Goal: Information Seeking & Learning: Find specific fact

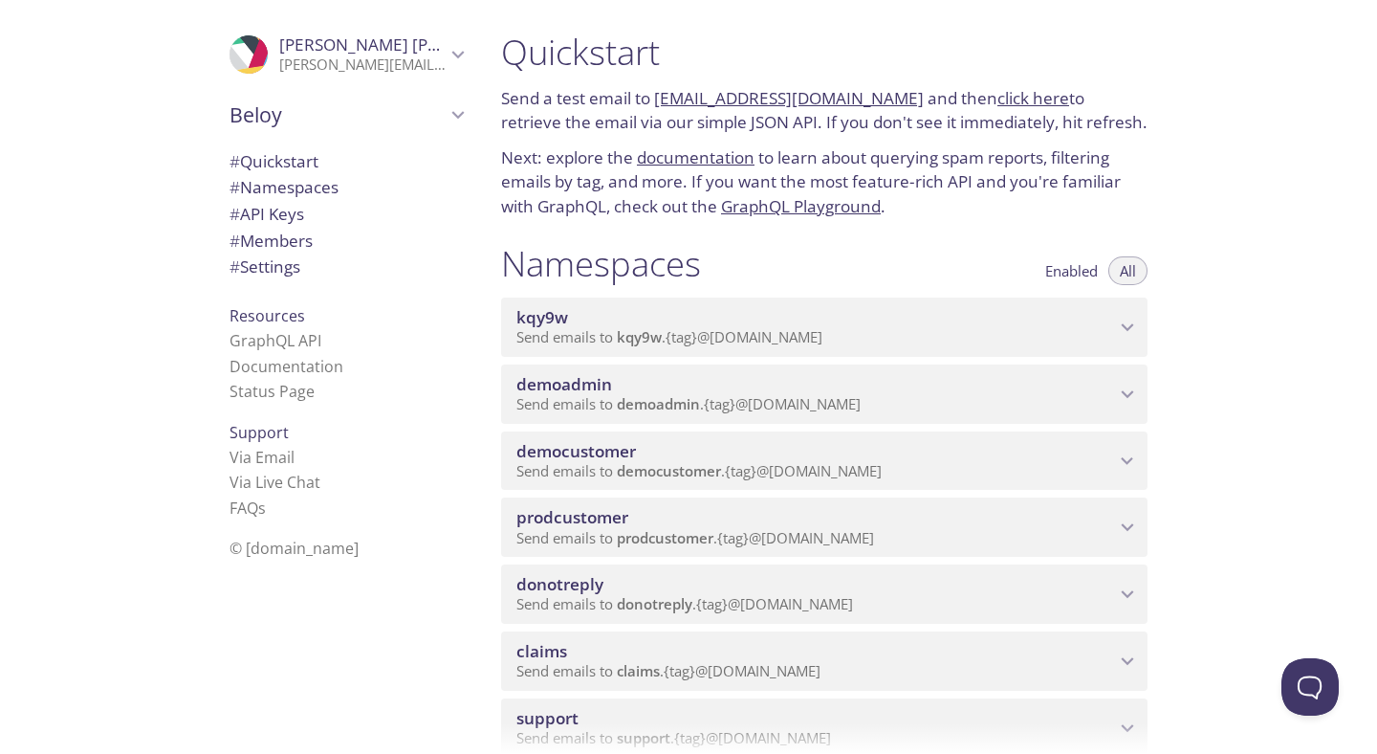
click at [612, 513] on span "prodcustomer" at bounding box center [572, 517] width 112 height 22
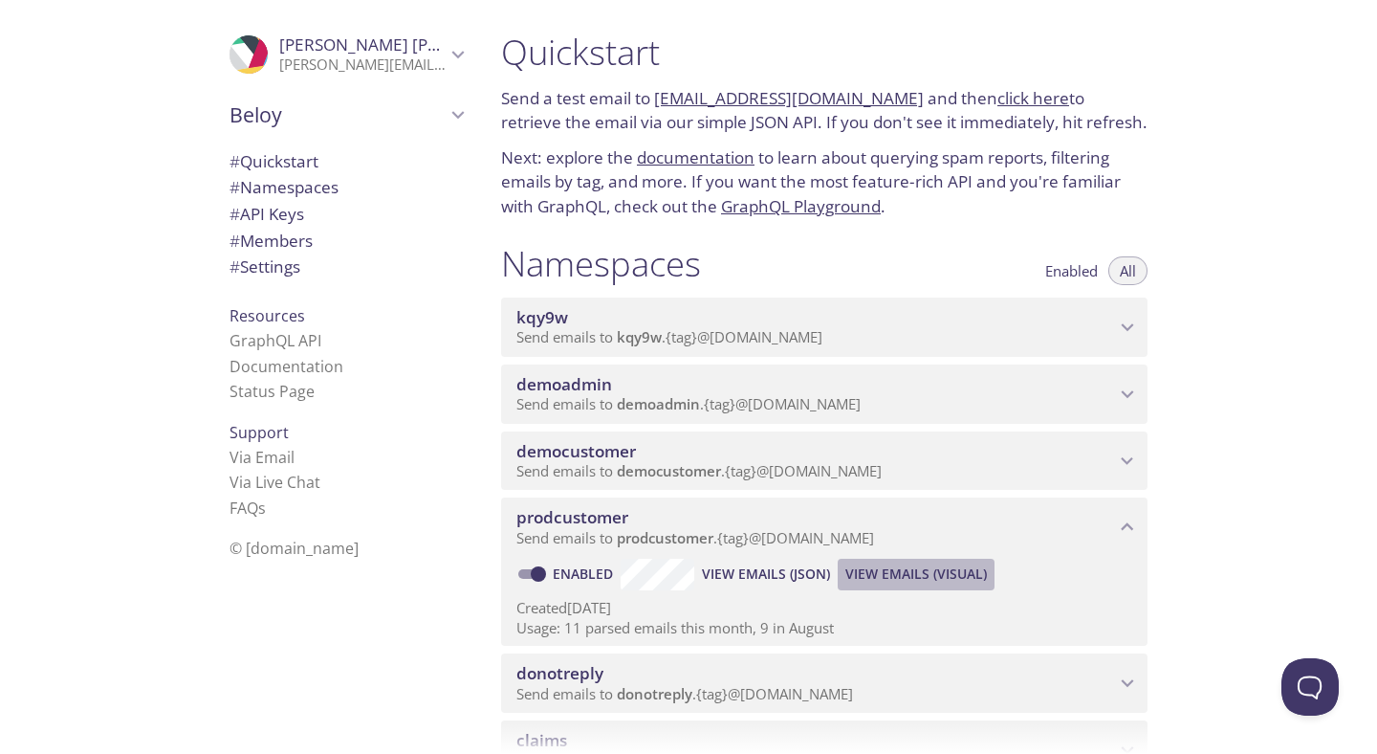
click at [930, 579] on span "View Emails (Visual)" at bounding box center [916, 573] width 142 height 23
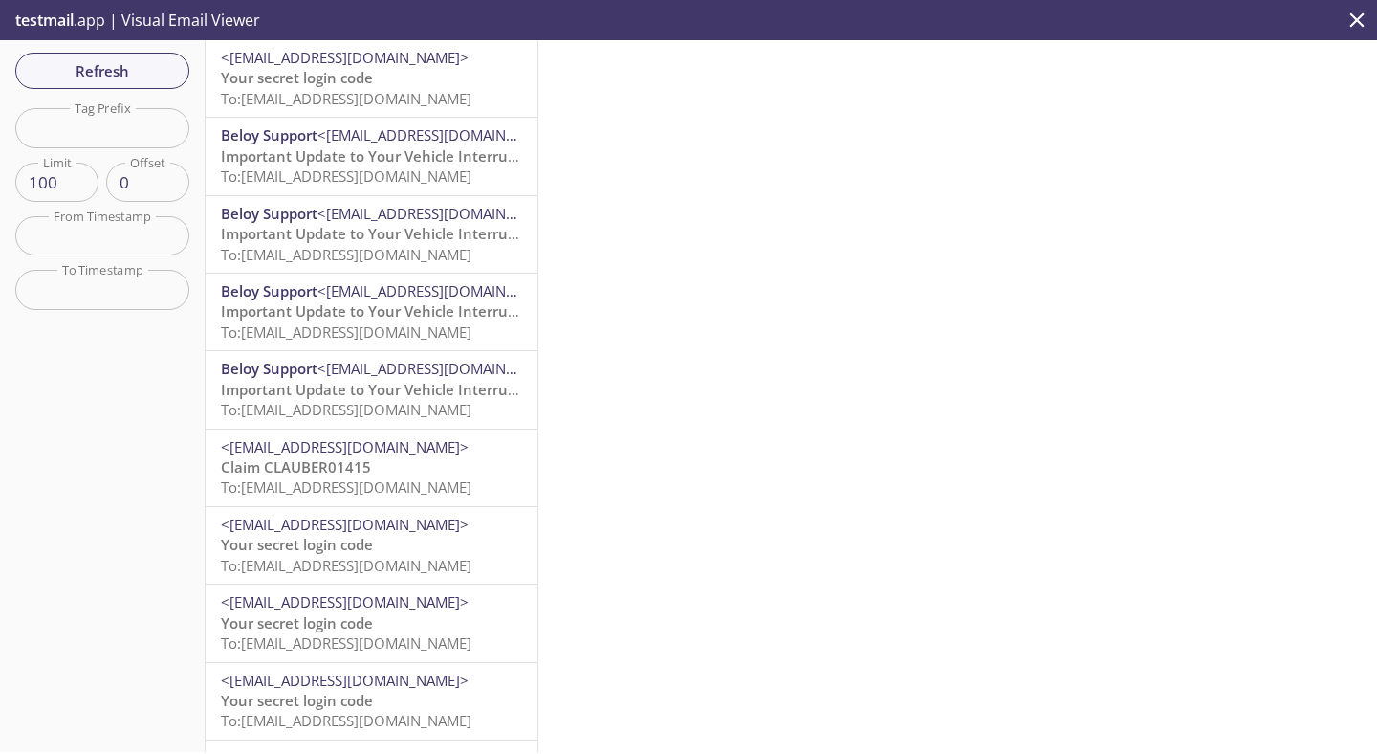
click at [369, 65] on span "<[EMAIL_ADDRESS][DOMAIN_NAME]>" at bounding box center [345, 57] width 248 height 19
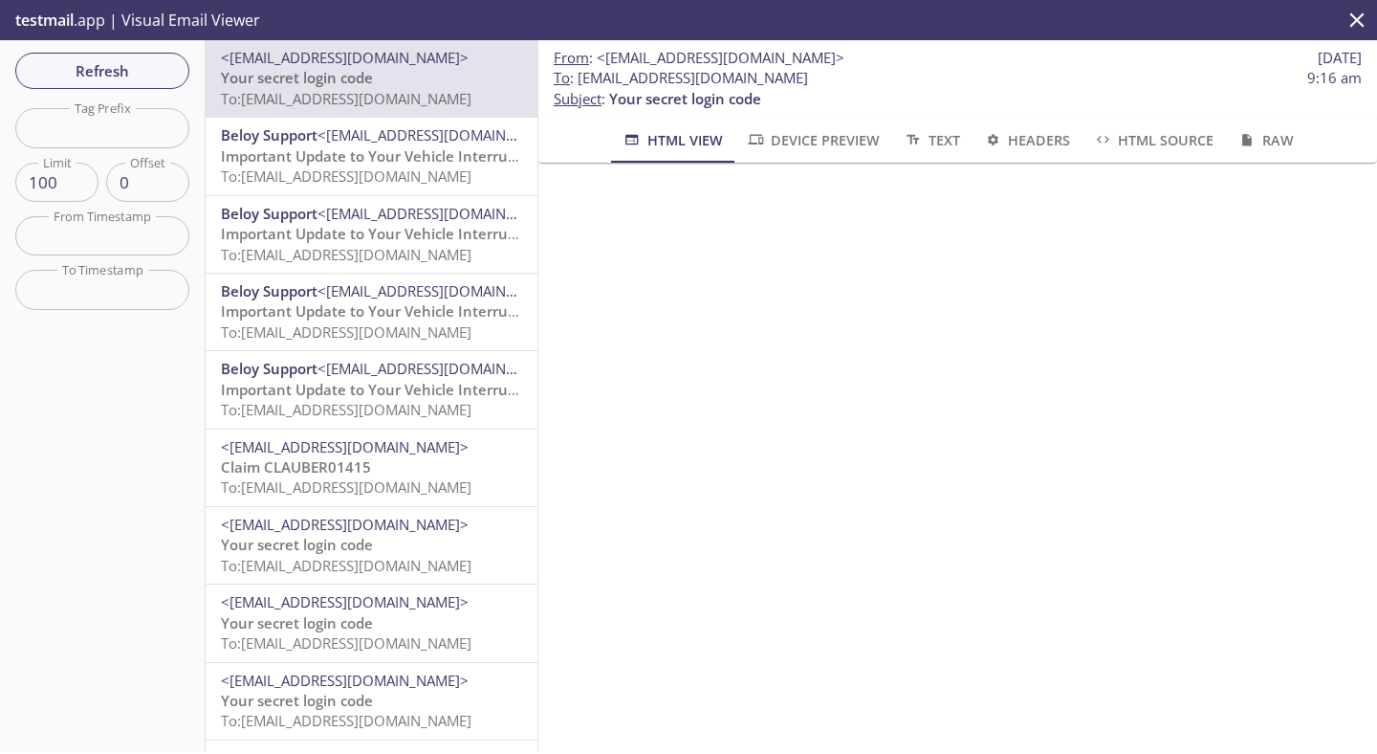
drag, startPoint x: 580, startPoint y: 82, endPoint x: 1038, endPoint y: 82, distance: 458.1
click at [1038, 82] on span "To : [EMAIL_ADDRESS][DOMAIN_NAME] 9:16 am" at bounding box center [958, 78] width 808 height 20
copy span "[EMAIL_ADDRESS][DOMAIN_NAME]"
click at [120, 79] on span "Refresh" at bounding box center [102, 70] width 143 height 25
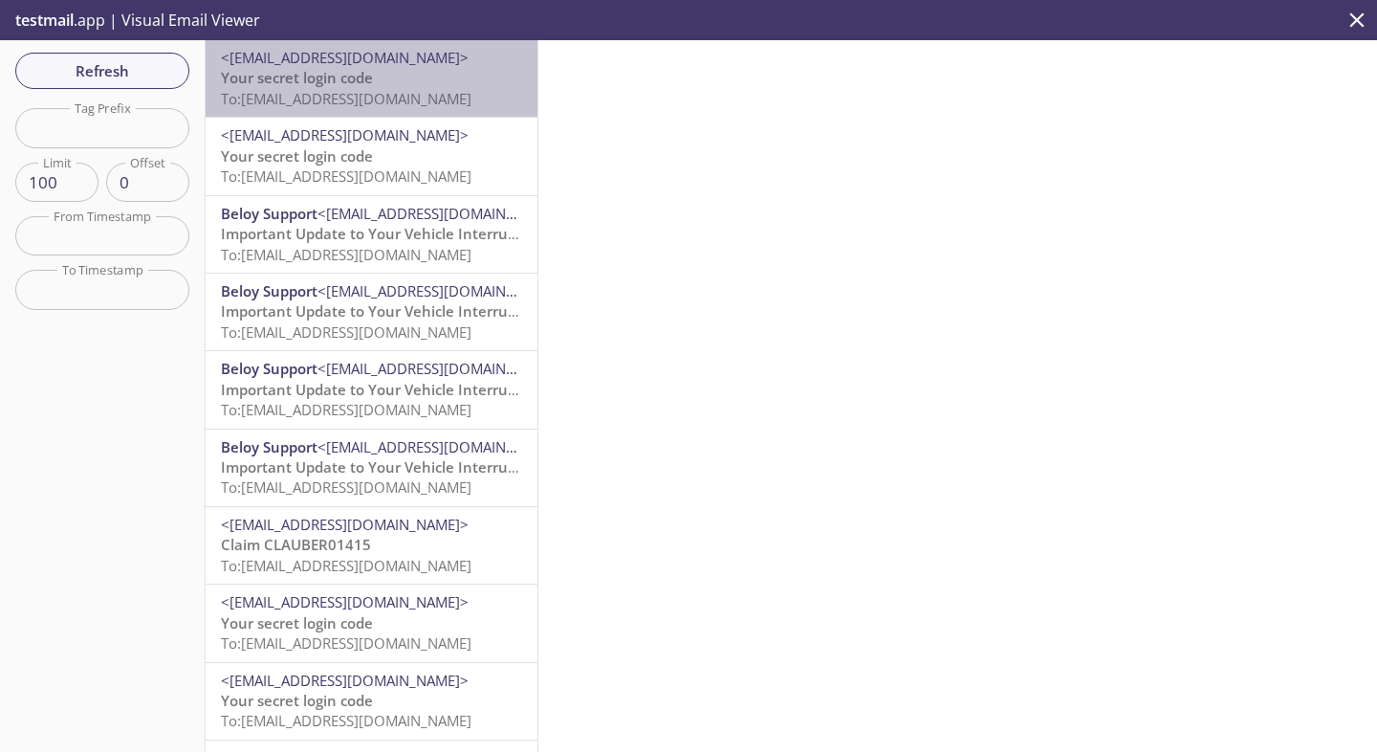
click at [362, 74] on span "Your secret login code" at bounding box center [297, 77] width 152 height 19
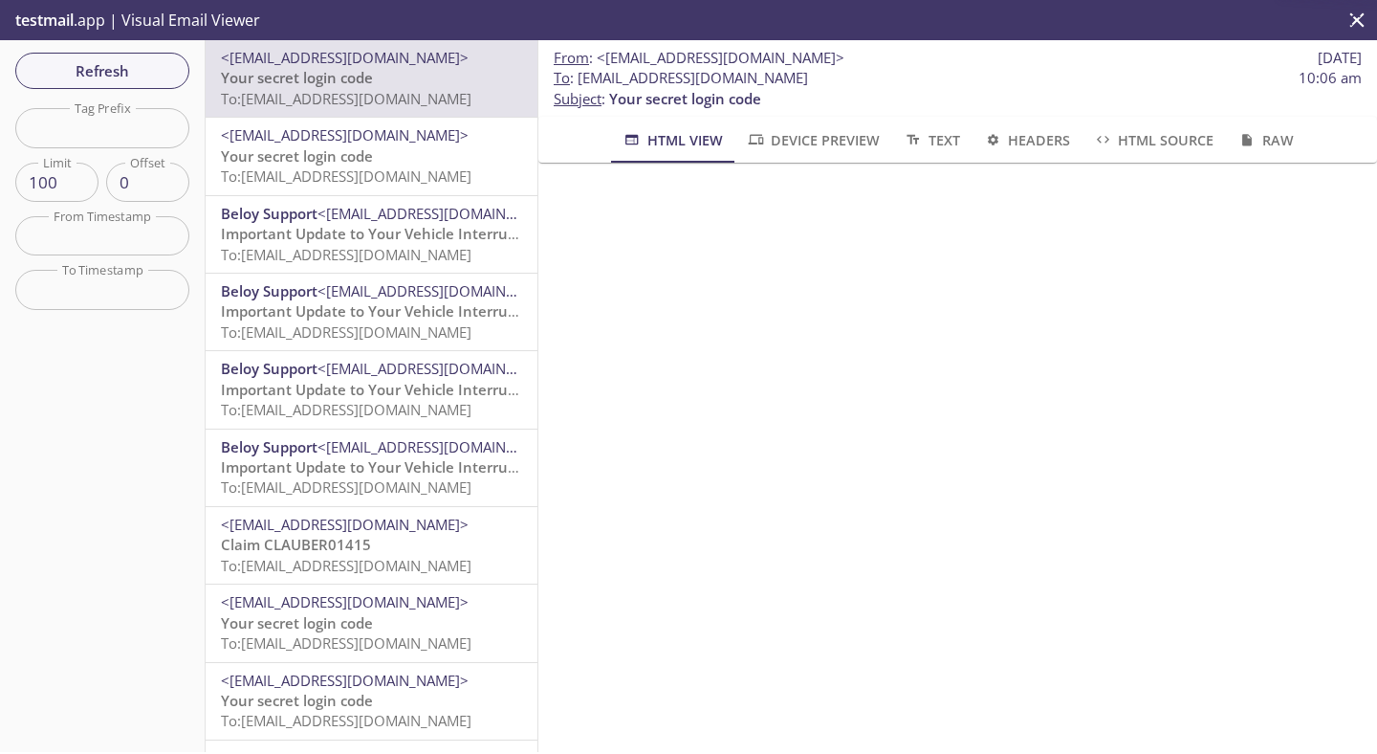
scroll to position [113, 0]
click at [70, 36] on p "testmail .app | Visual Email Viewer" at bounding box center [136, 20] width 272 height 40
click at [70, 22] on span "testmail" at bounding box center [44, 20] width 58 height 21
click at [95, 76] on span "Refresh" at bounding box center [102, 70] width 143 height 25
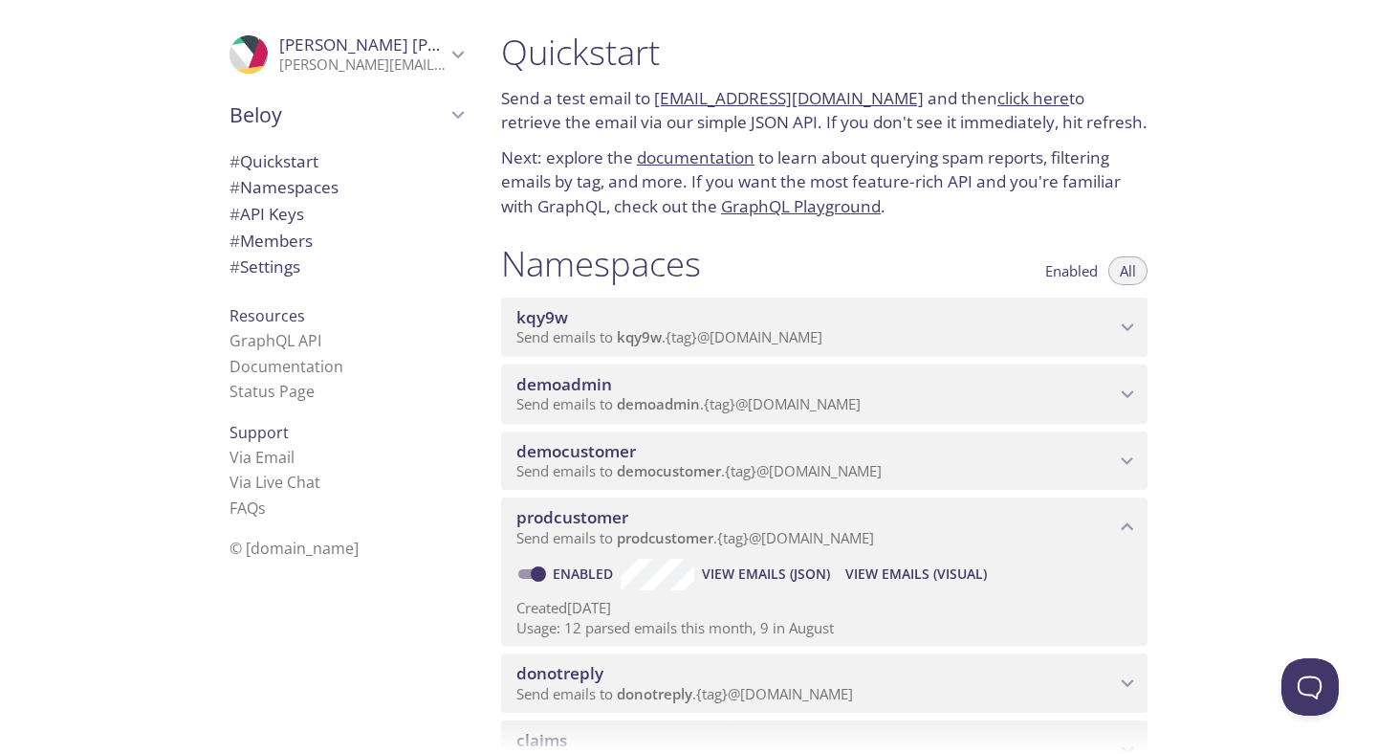
click at [613, 444] on span "democustomer" at bounding box center [576, 451] width 120 height 22
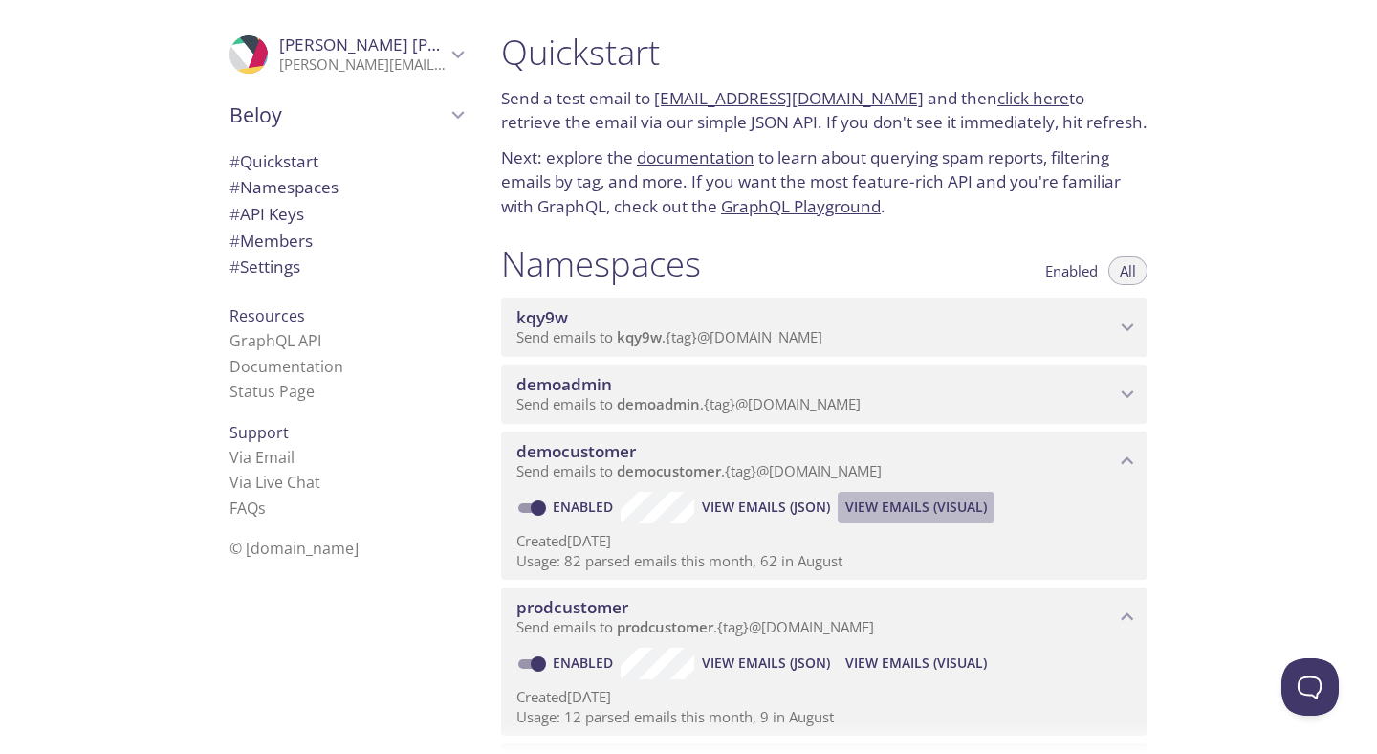
click at [873, 506] on span "View Emails (Visual)" at bounding box center [916, 506] width 142 height 23
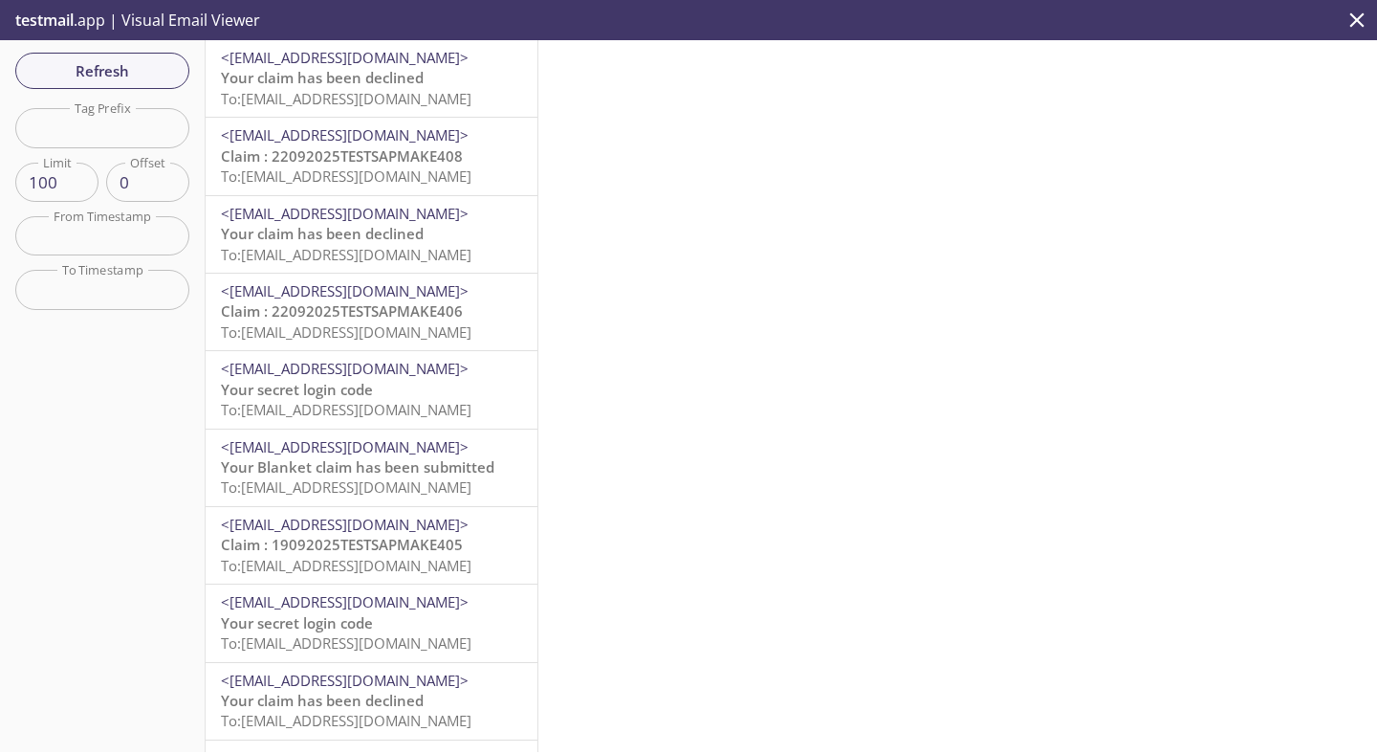
click at [338, 89] on span "To: [EMAIL_ADDRESS][DOMAIN_NAME]" at bounding box center [346, 98] width 251 height 19
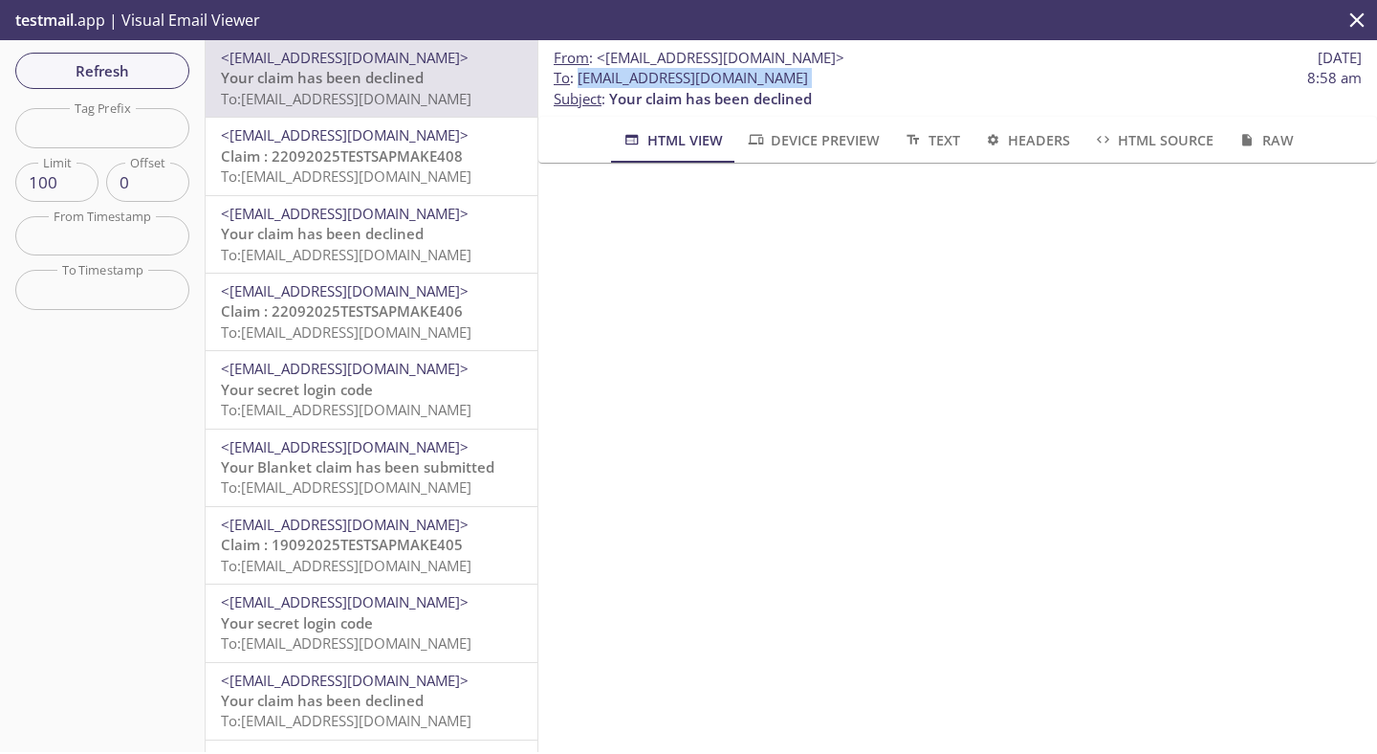
drag, startPoint x: 578, startPoint y: 77, endPoint x: 1137, endPoint y: 87, distance: 559.5
click at [1137, 87] on span "To : [EMAIL_ADDRESS][DOMAIN_NAME] 8:58 am" at bounding box center [958, 78] width 808 height 20
copy span "[EMAIL_ADDRESS][DOMAIN_NAME]"
click at [135, 81] on span "Refresh" at bounding box center [102, 70] width 143 height 25
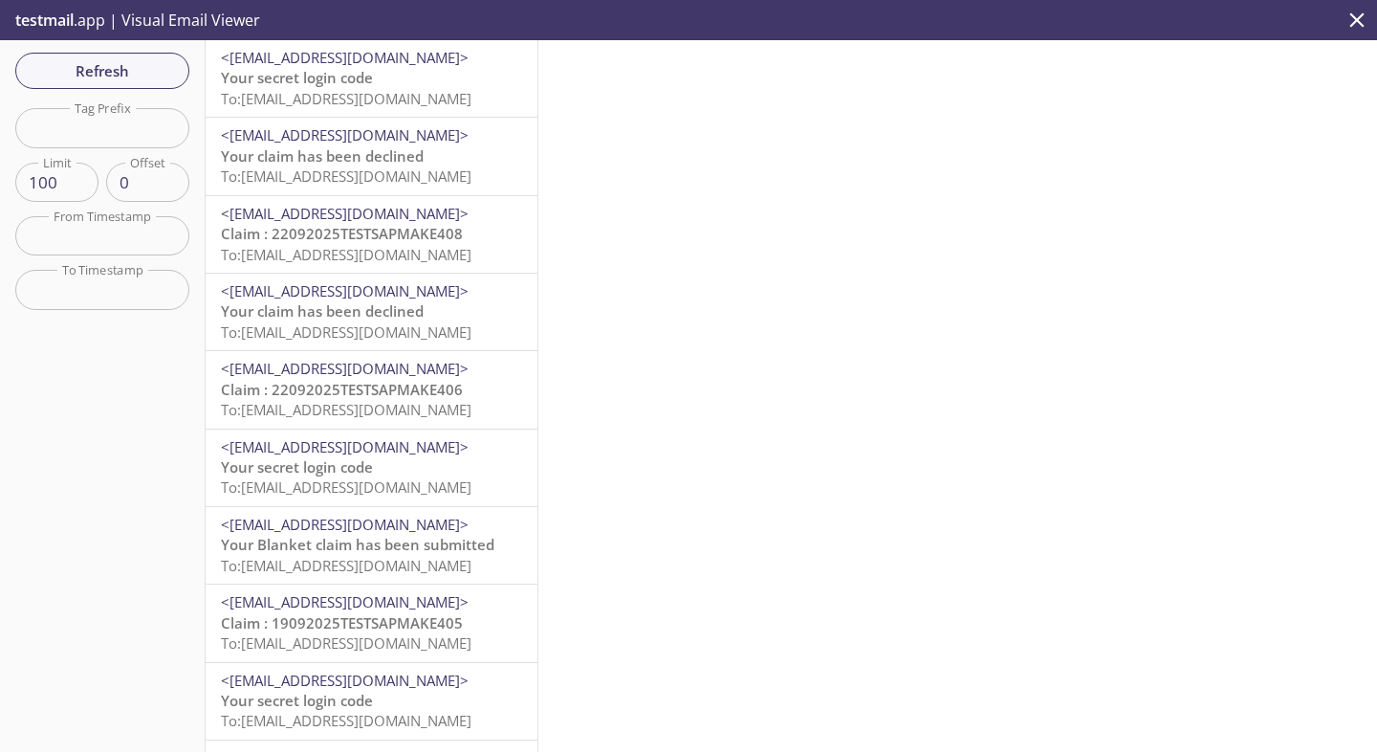
click at [427, 83] on p "Your secret login code To: [EMAIL_ADDRESS][DOMAIN_NAME]" at bounding box center [371, 88] width 301 height 41
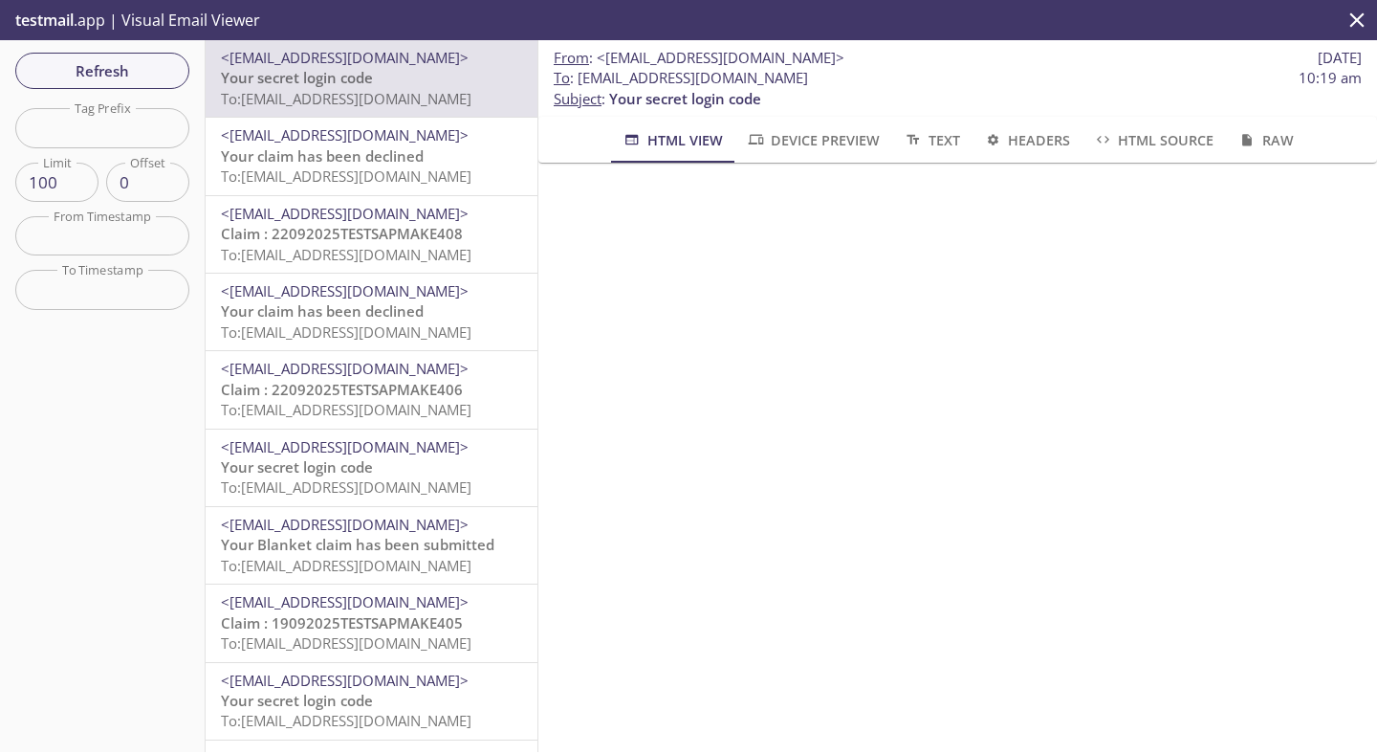
scroll to position [272, 0]
drag, startPoint x: 580, startPoint y: 77, endPoint x: 969, endPoint y: 79, distance: 389.2
click at [968, 80] on span "To : [EMAIL_ADDRESS][DOMAIN_NAME] 10:19 am" at bounding box center [958, 78] width 808 height 20
copy span "[EMAIL_ADDRESS][DOMAIN_NAME]"
